Goal: Share content: Share content

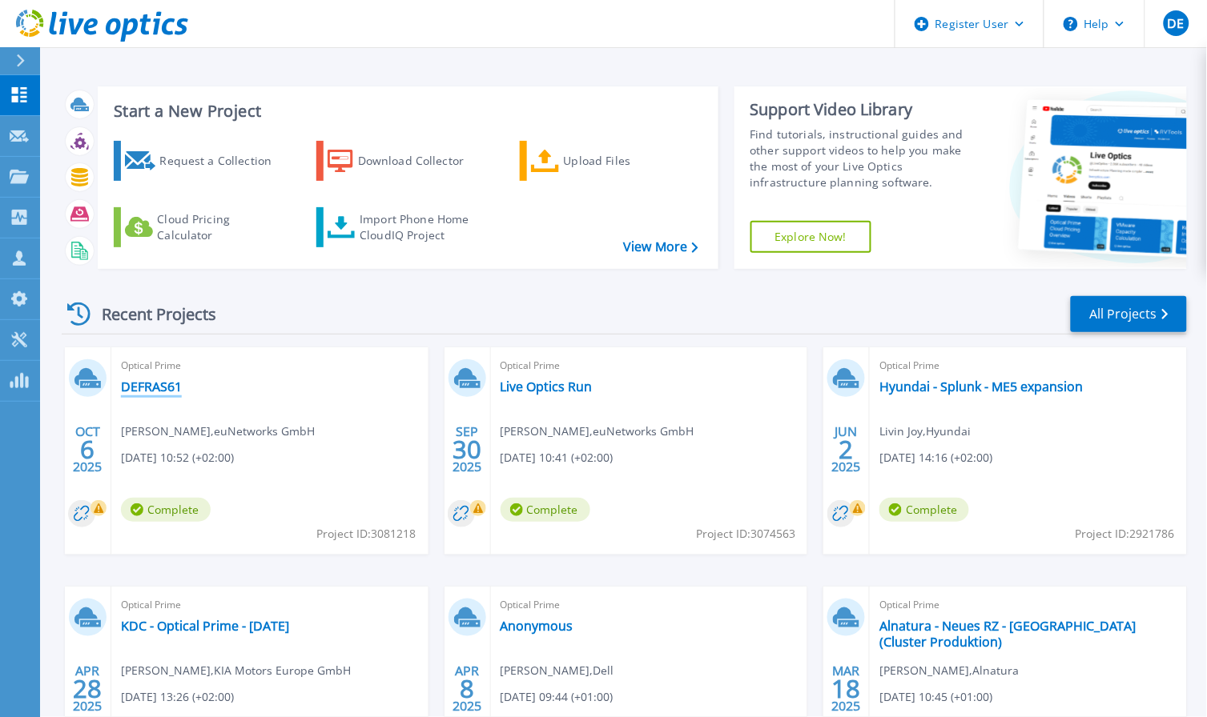
click at [126, 387] on link "DEFRAS61" at bounding box center [151, 387] width 61 height 16
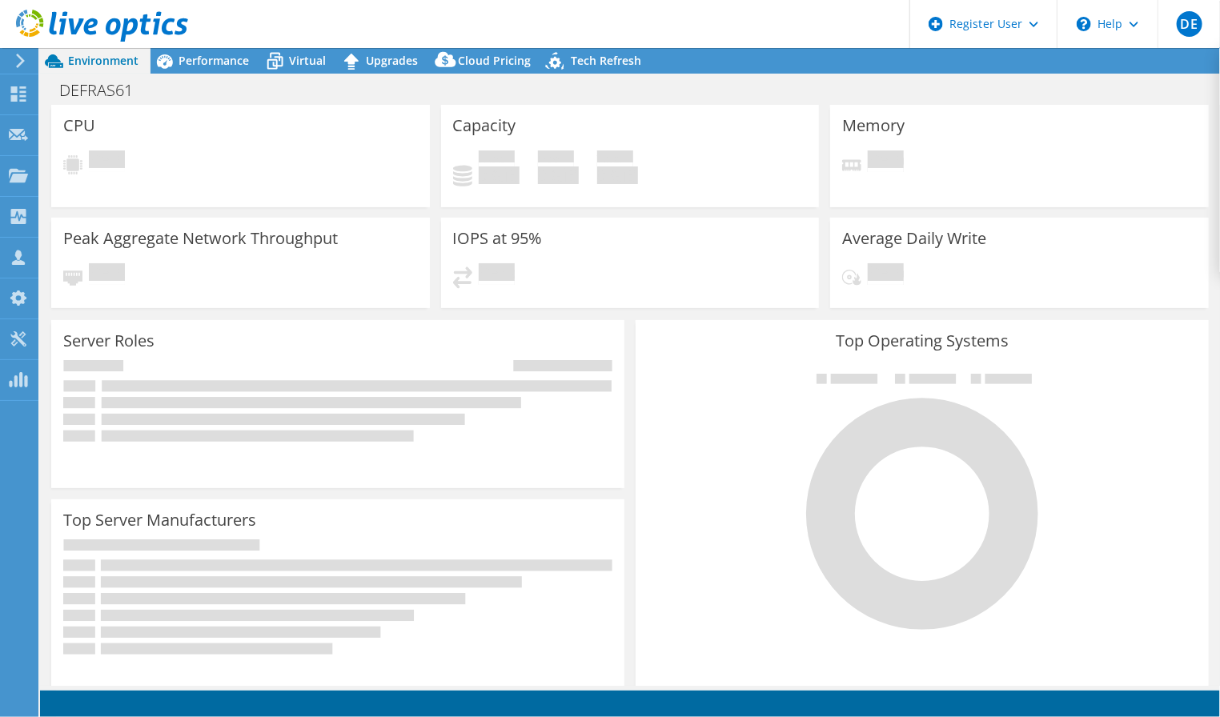
select select "USD"
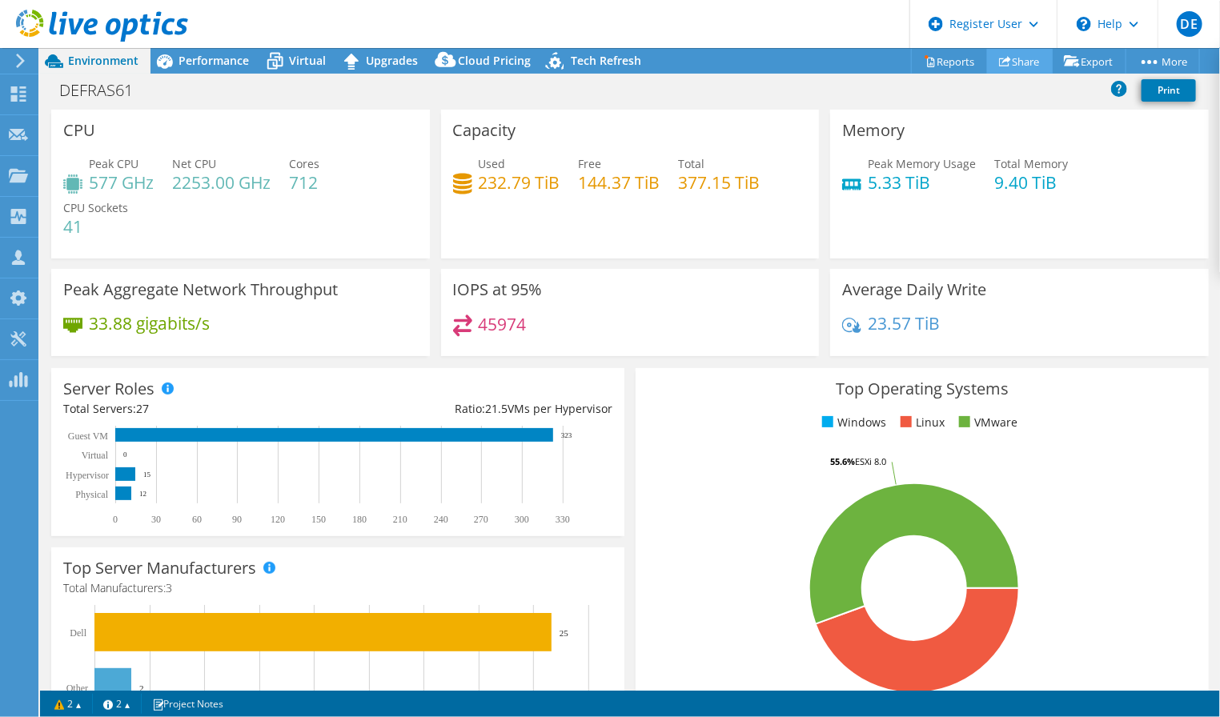
click at [1011, 62] on link "Share" at bounding box center [1020, 61] width 66 height 25
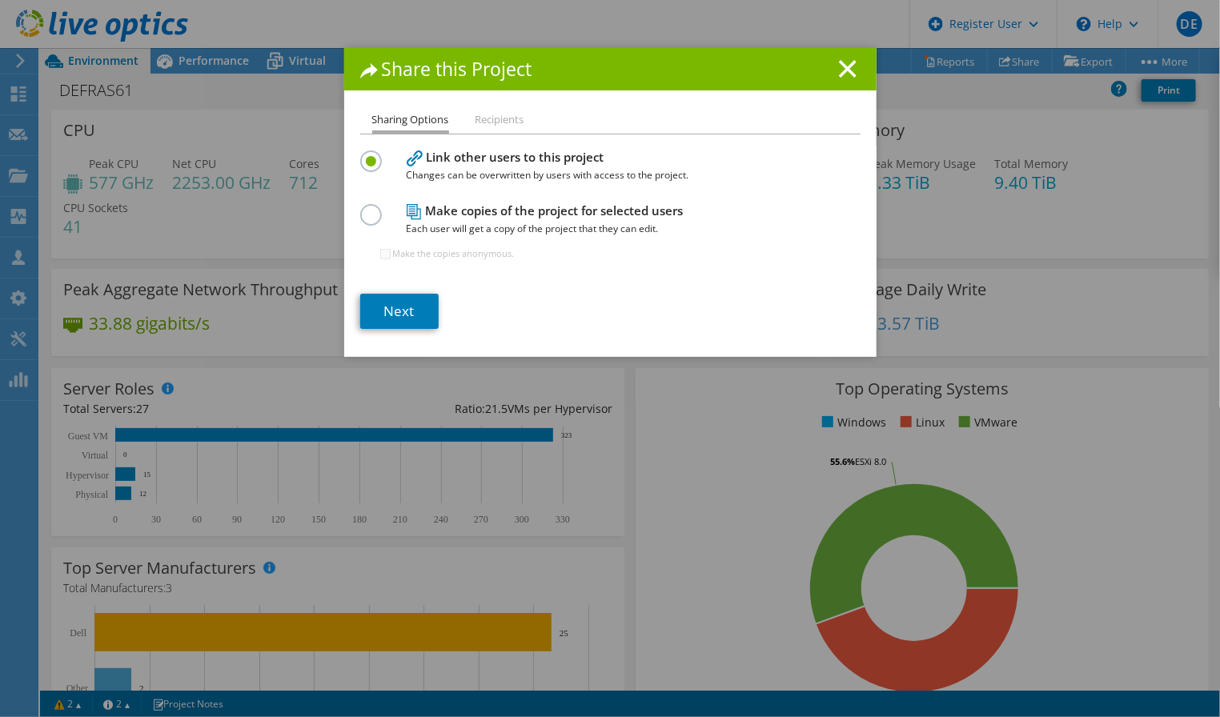
click at [393, 251] on label "Make the copies anonymous." at bounding box center [454, 254] width 122 height 16
click at [405, 251] on label "Make the copies anonymous." at bounding box center [454, 254] width 122 height 16
click at [352, 215] on div "Sharing Options Recipients Link other users to this project Changes can be over…" at bounding box center [610, 234] width 533 height 247
click at [365, 208] on label at bounding box center [374, 206] width 28 height 4
click at [0, 0] on input "radio" at bounding box center [0, 0] width 0 height 0
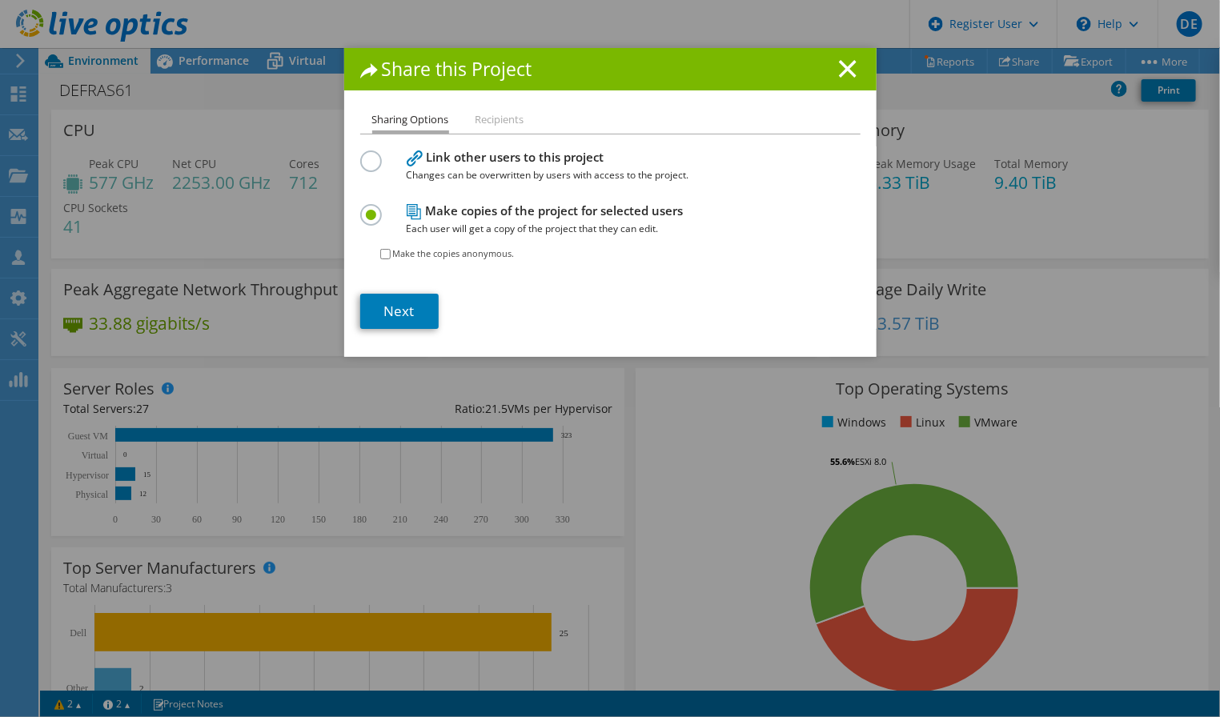
drag, startPoint x: 377, startPoint y: 252, endPoint x: 388, endPoint y: 252, distance: 11.2
click at [380, 252] on input "Make the copies anonymous." at bounding box center [385, 254] width 10 height 10
checkbox input "true"
click at [847, 78] on div "Share this Project" at bounding box center [610, 69] width 533 height 42
click at [842, 67] on line at bounding box center [848, 69] width 16 height 16
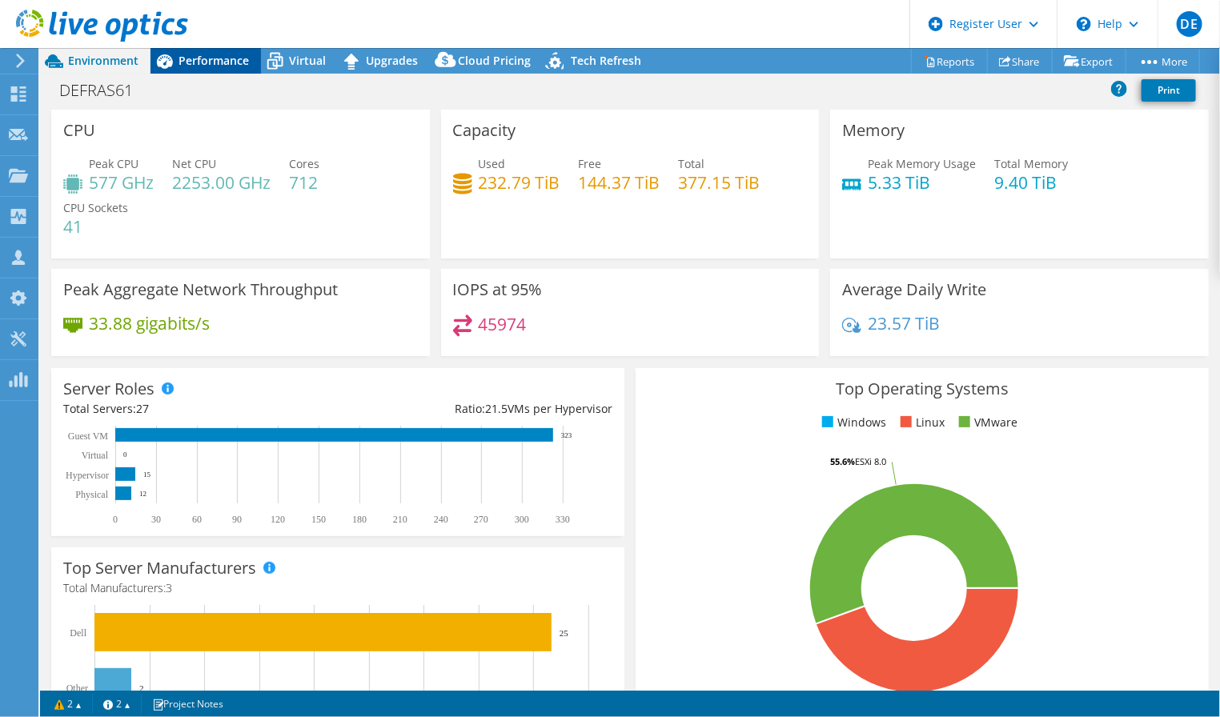
click at [241, 67] on span "Performance" at bounding box center [214, 60] width 70 height 15
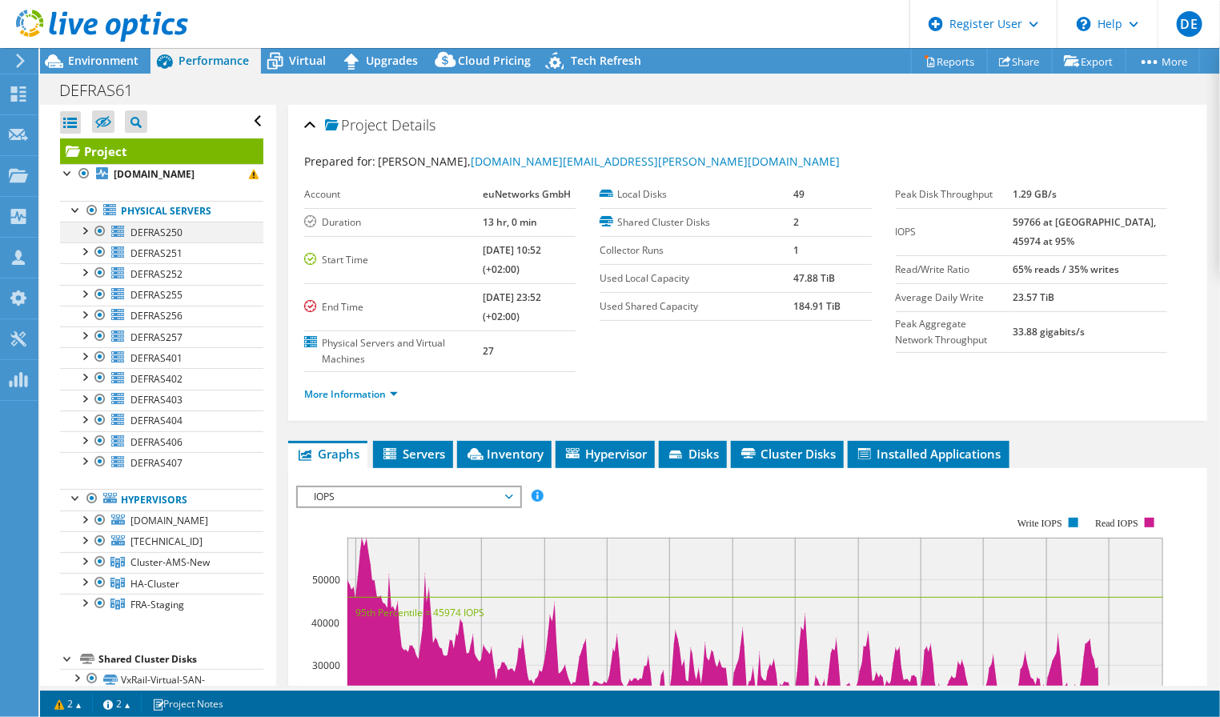
click at [82, 238] on div at bounding box center [84, 230] width 16 height 16
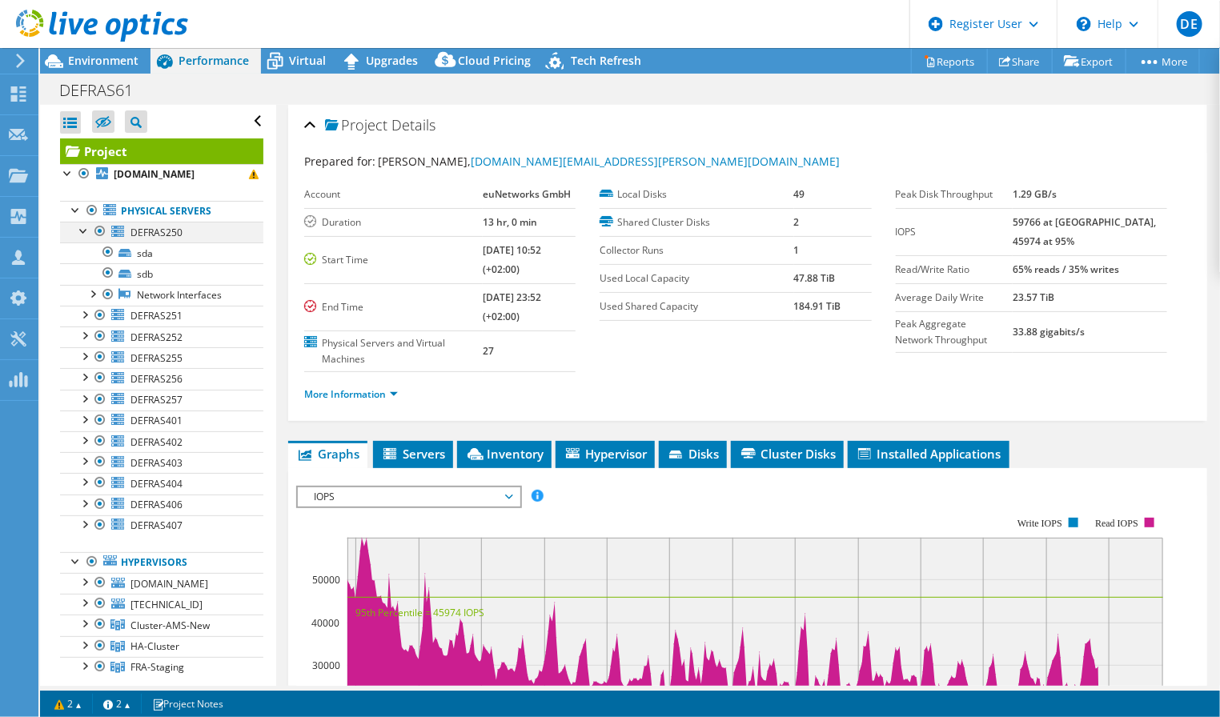
click at [78, 238] on div at bounding box center [84, 230] width 16 height 16
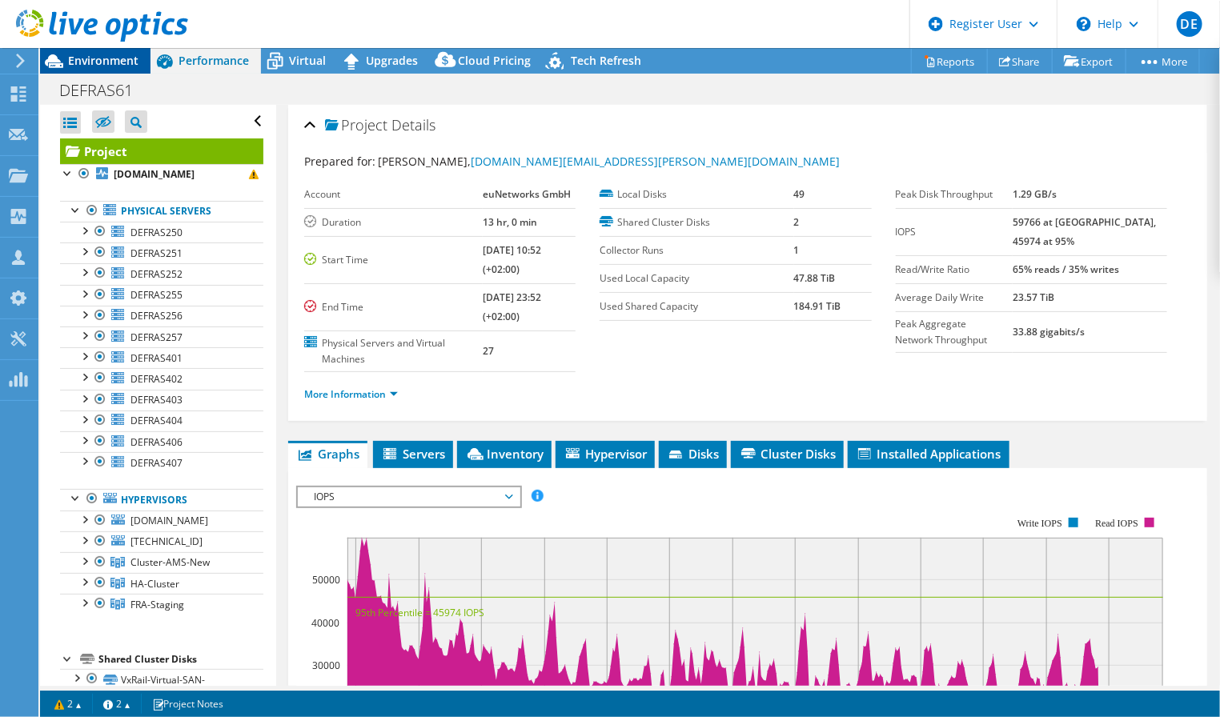
click at [80, 61] on span "Environment" at bounding box center [103, 60] width 70 height 15
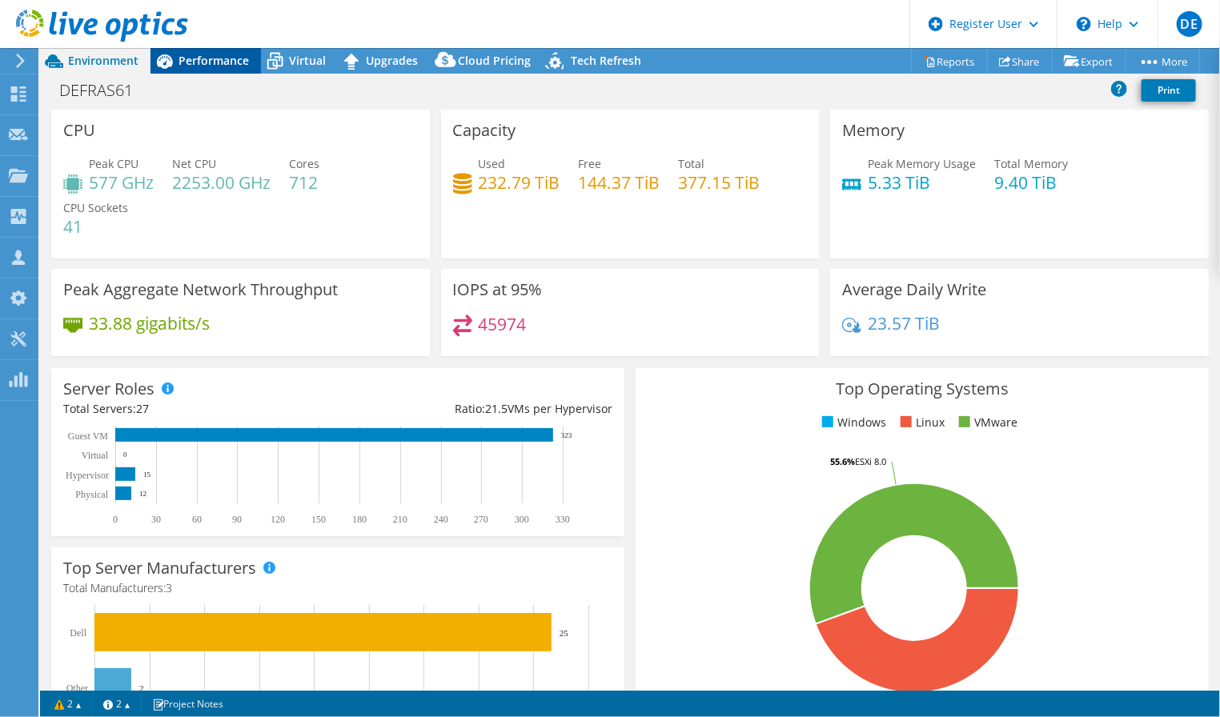
click at [197, 62] on span "Performance" at bounding box center [214, 60] width 70 height 15
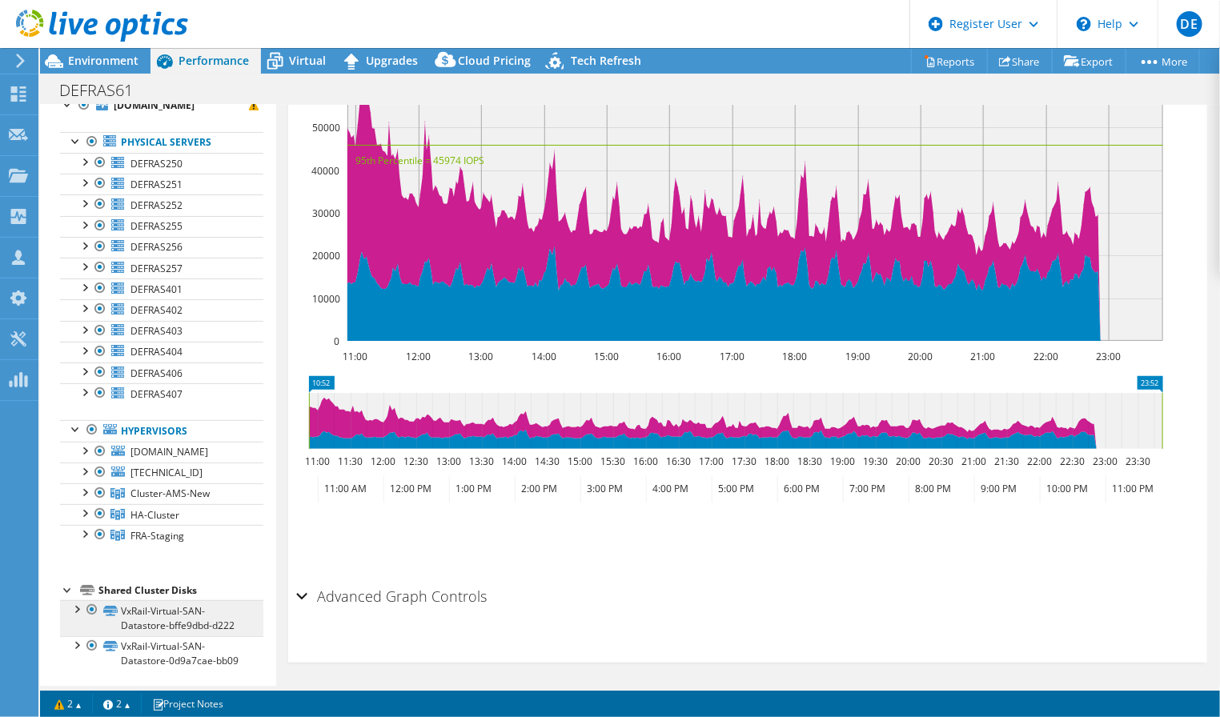
scroll to position [132, 0]
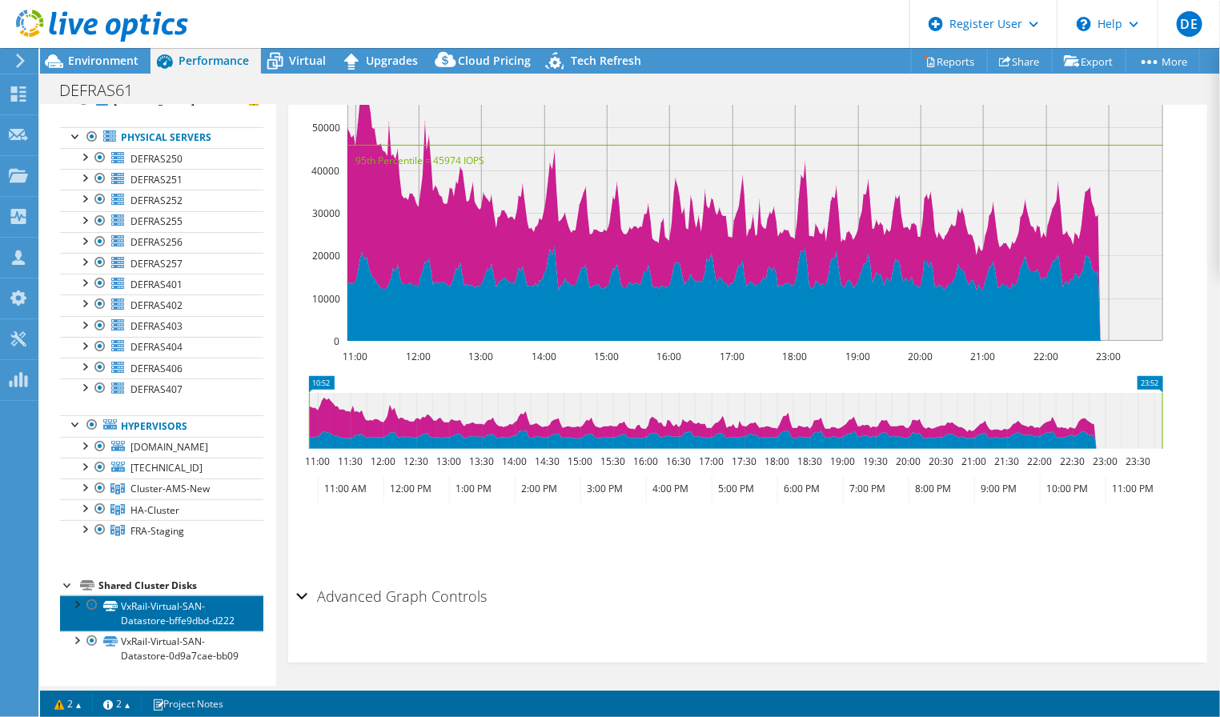
click at [139, 596] on link "VxRail-Virtual-SAN-Datastore-bffe9dbd-d222" at bounding box center [161, 613] width 203 height 35
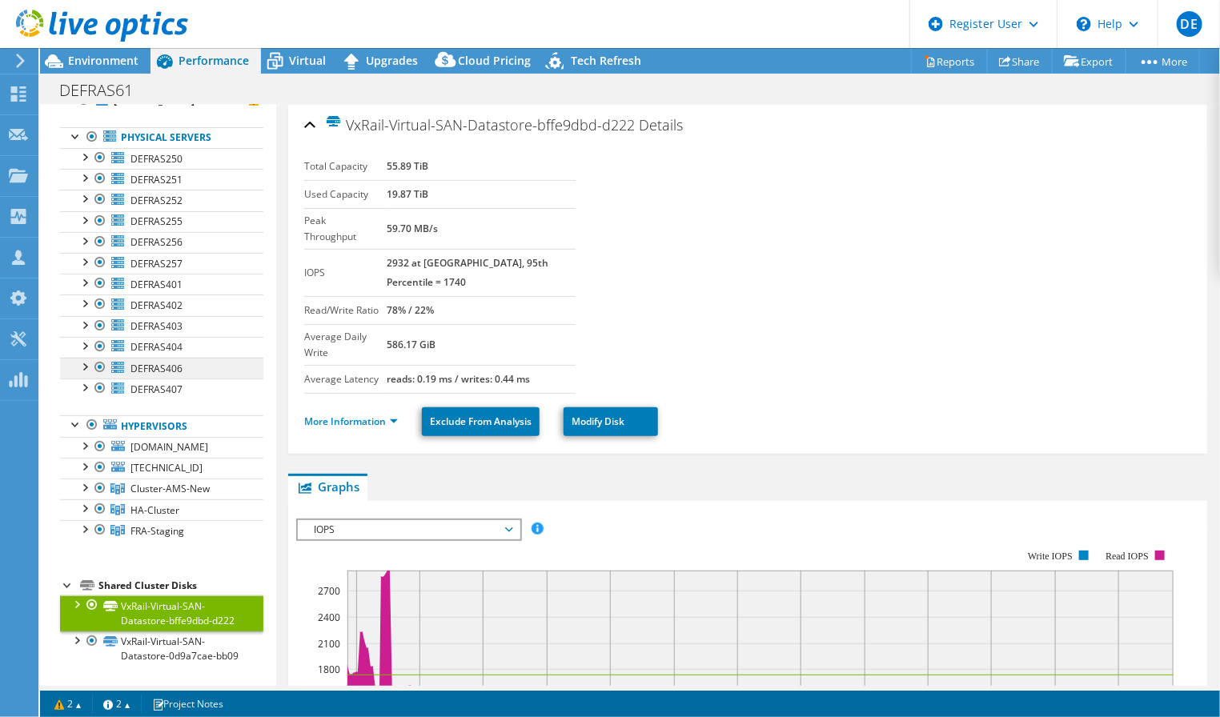
scroll to position [0, 0]
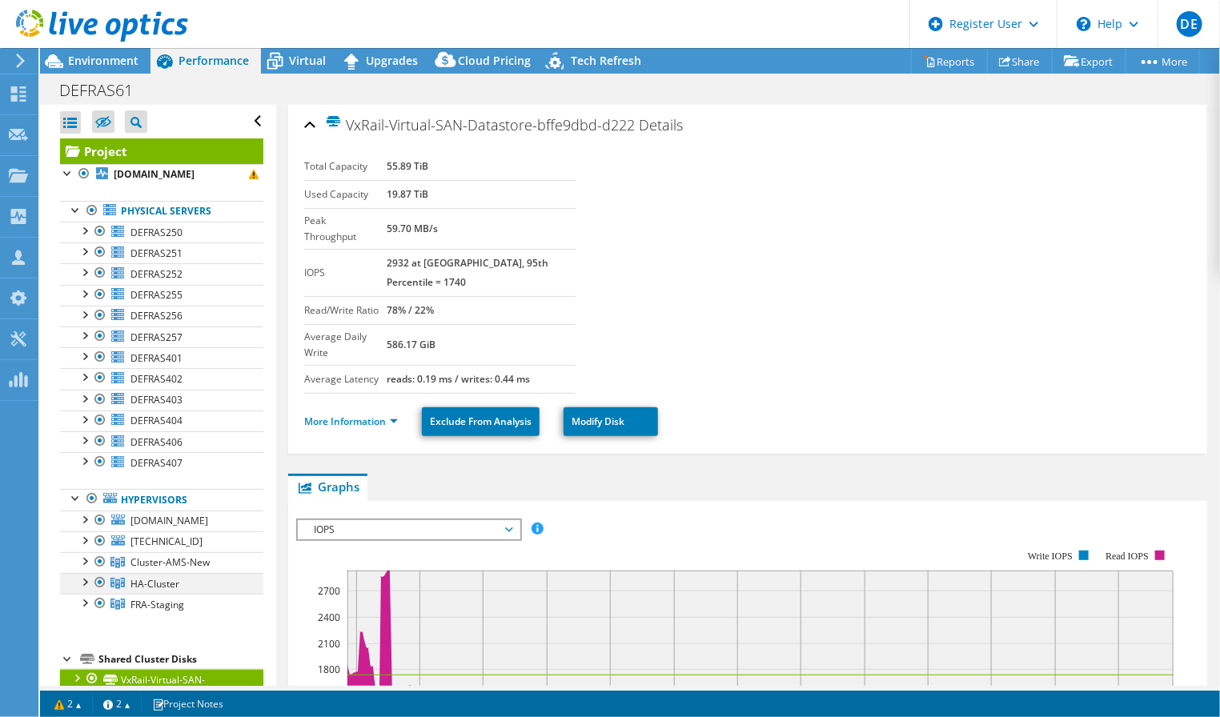
click at [85, 589] on div at bounding box center [84, 581] width 16 height 16
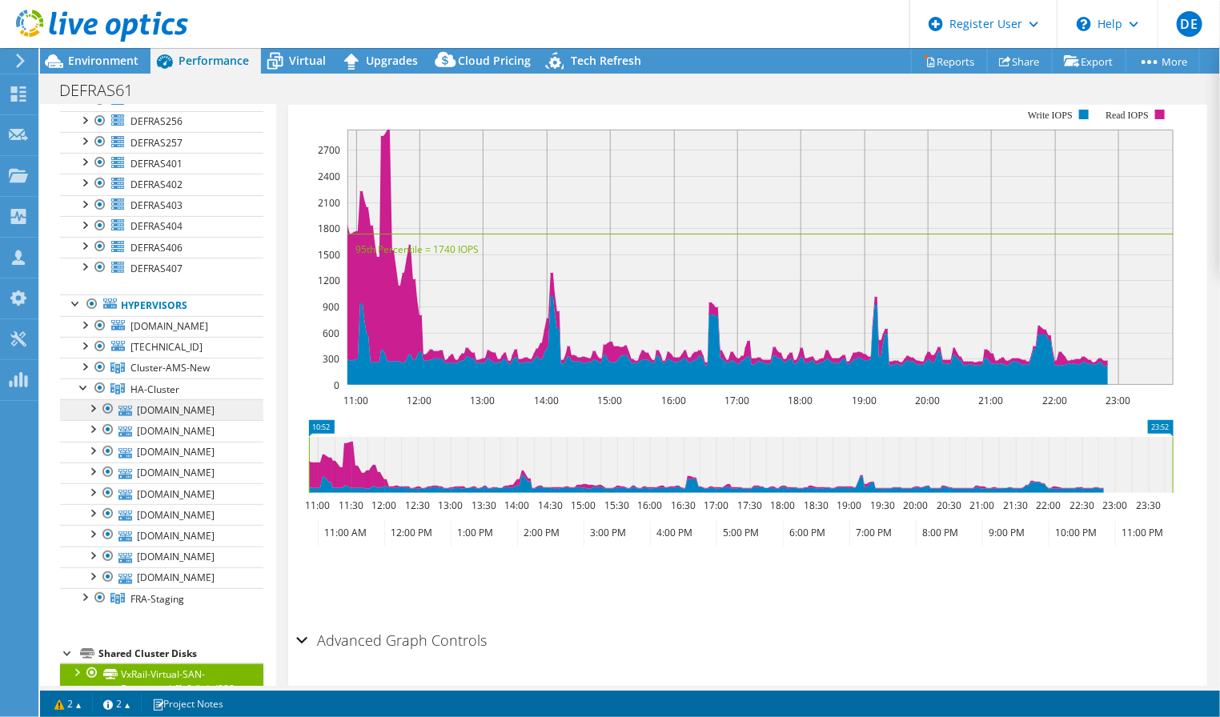
scroll to position [178, 0]
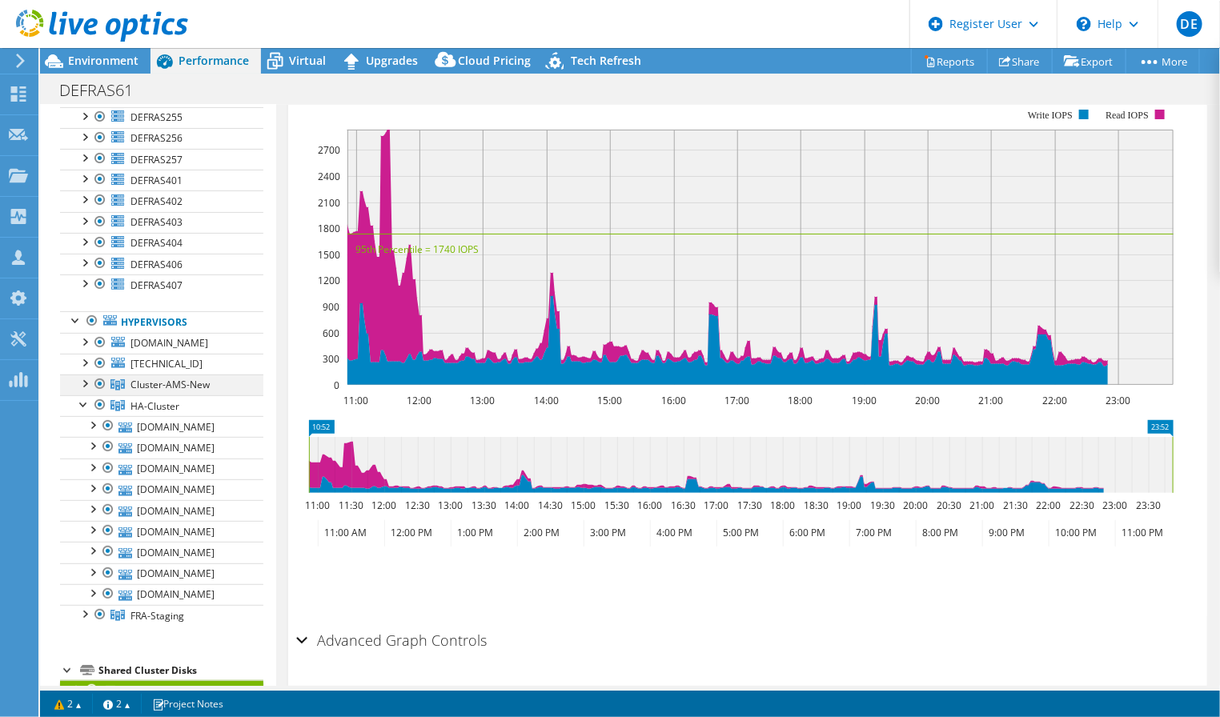
click at [85, 391] on div at bounding box center [84, 383] width 16 height 16
